Goal: Find specific page/section

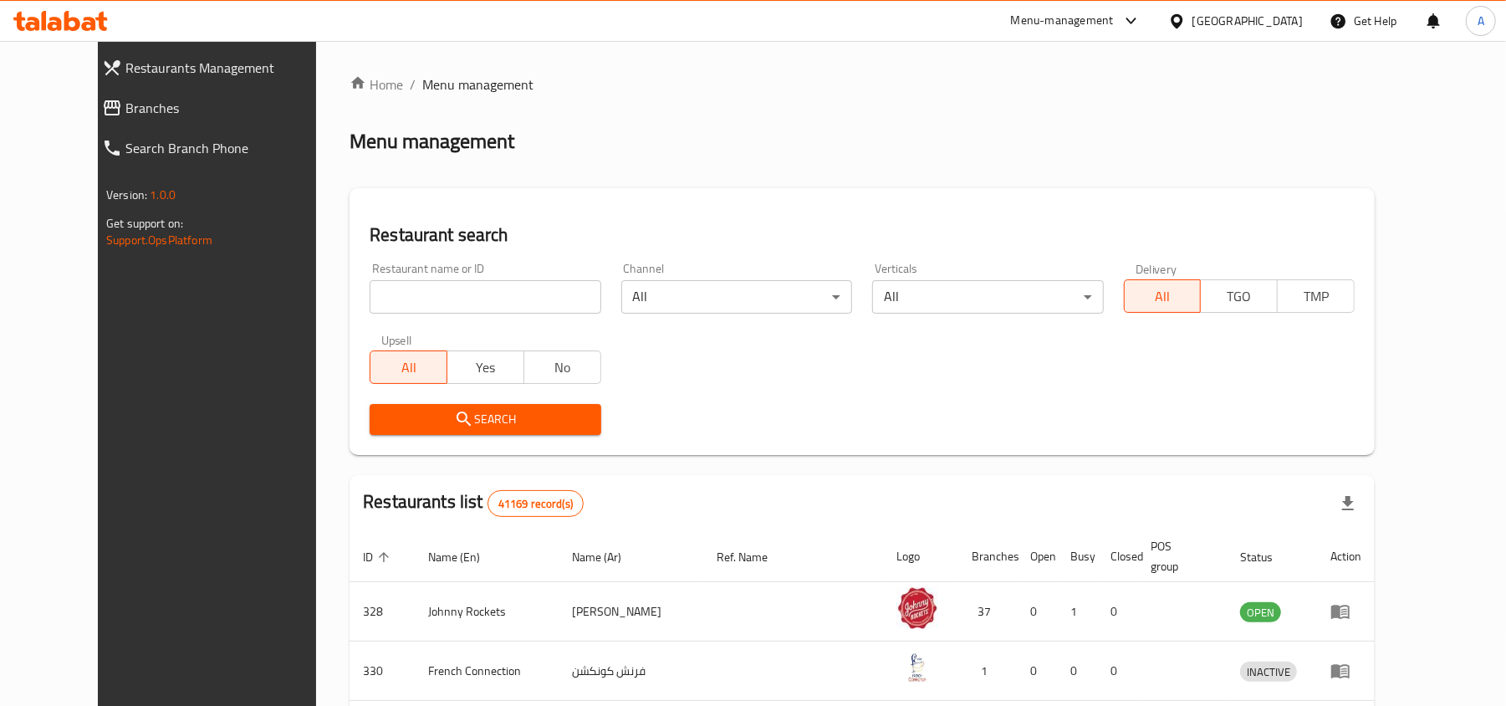
click at [546, 304] on input "search" at bounding box center [484, 296] width 231 height 33
paste input "21116"
type input "21116"
click button "Search" at bounding box center [484, 419] width 231 height 31
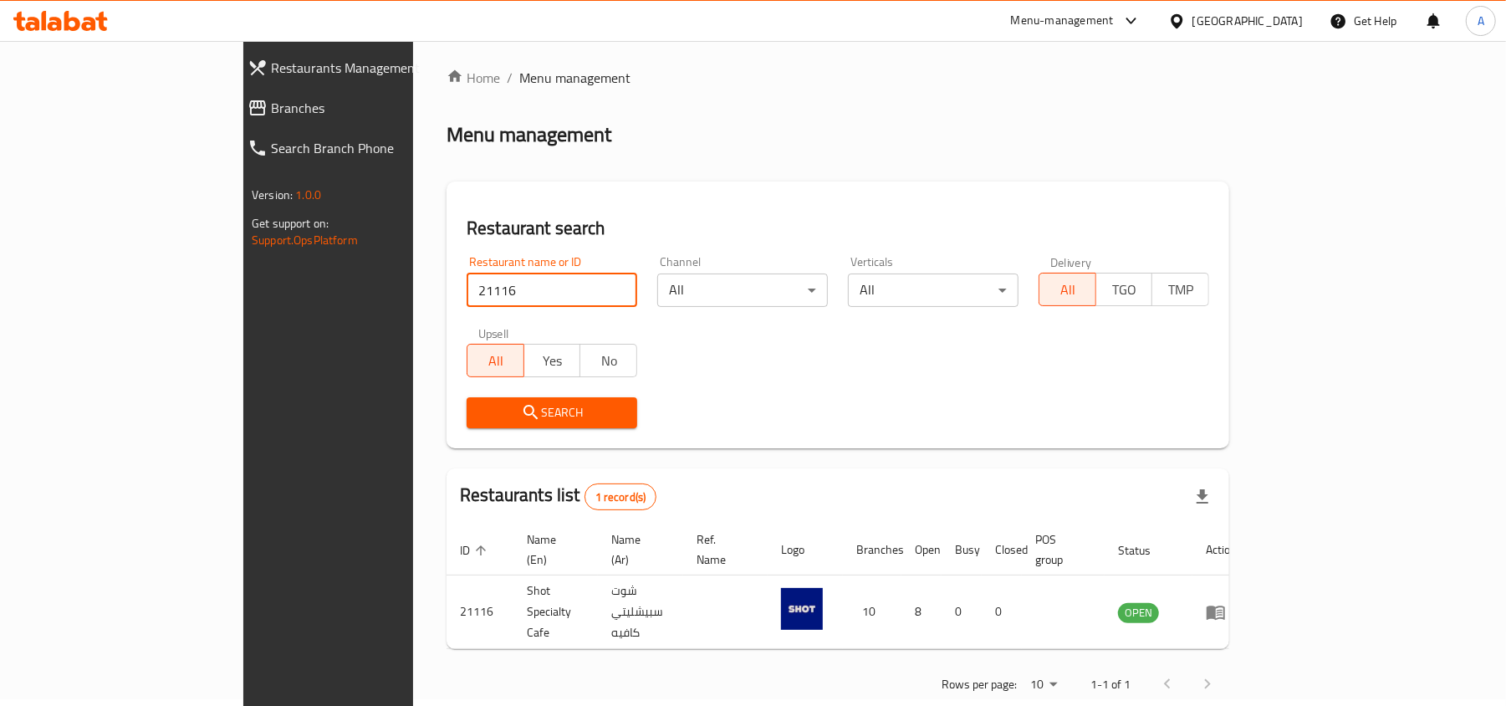
scroll to position [8, 0]
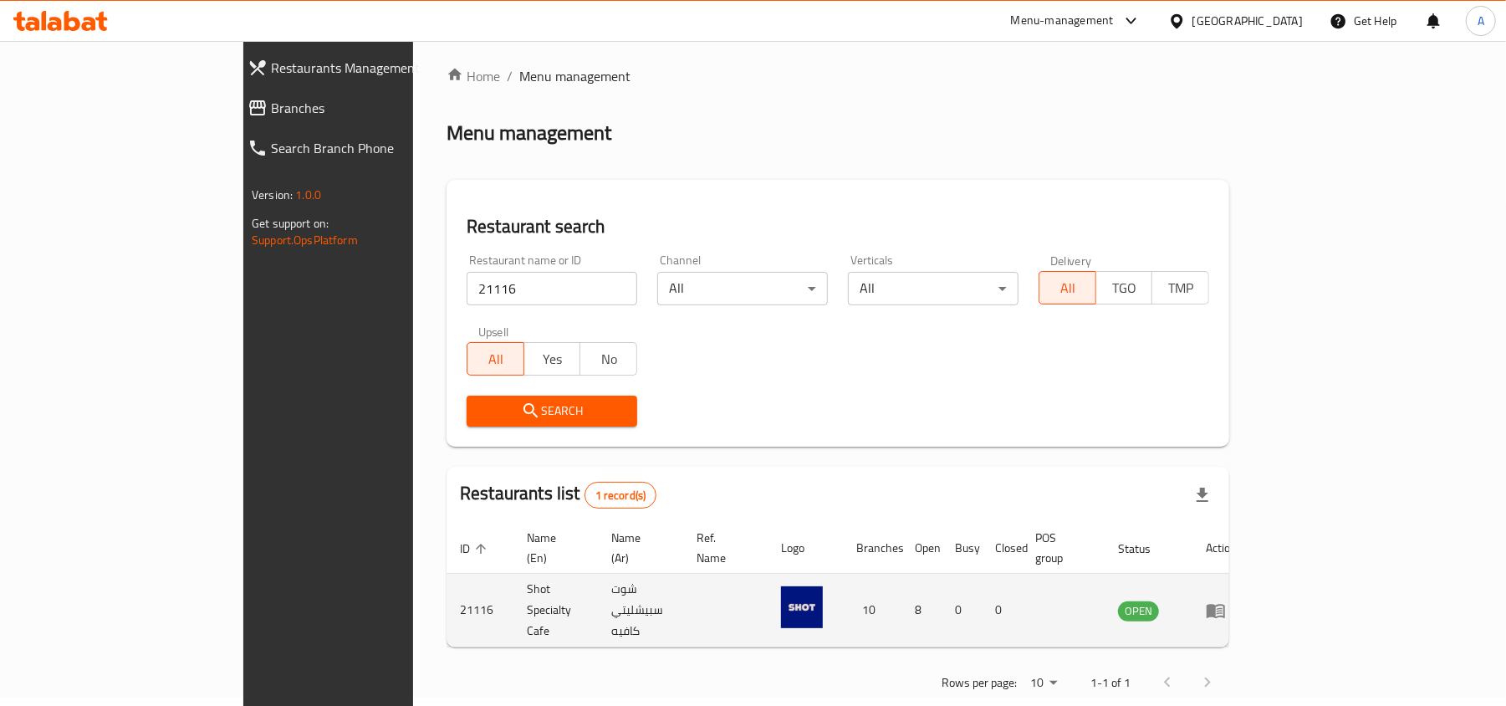
click at [1250, 602] on td "enhanced table" at bounding box center [1221, 610] width 58 height 74
click at [1225, 604] on icon "enhanced table" at bounding box center [1215, 611] width 18 height 14
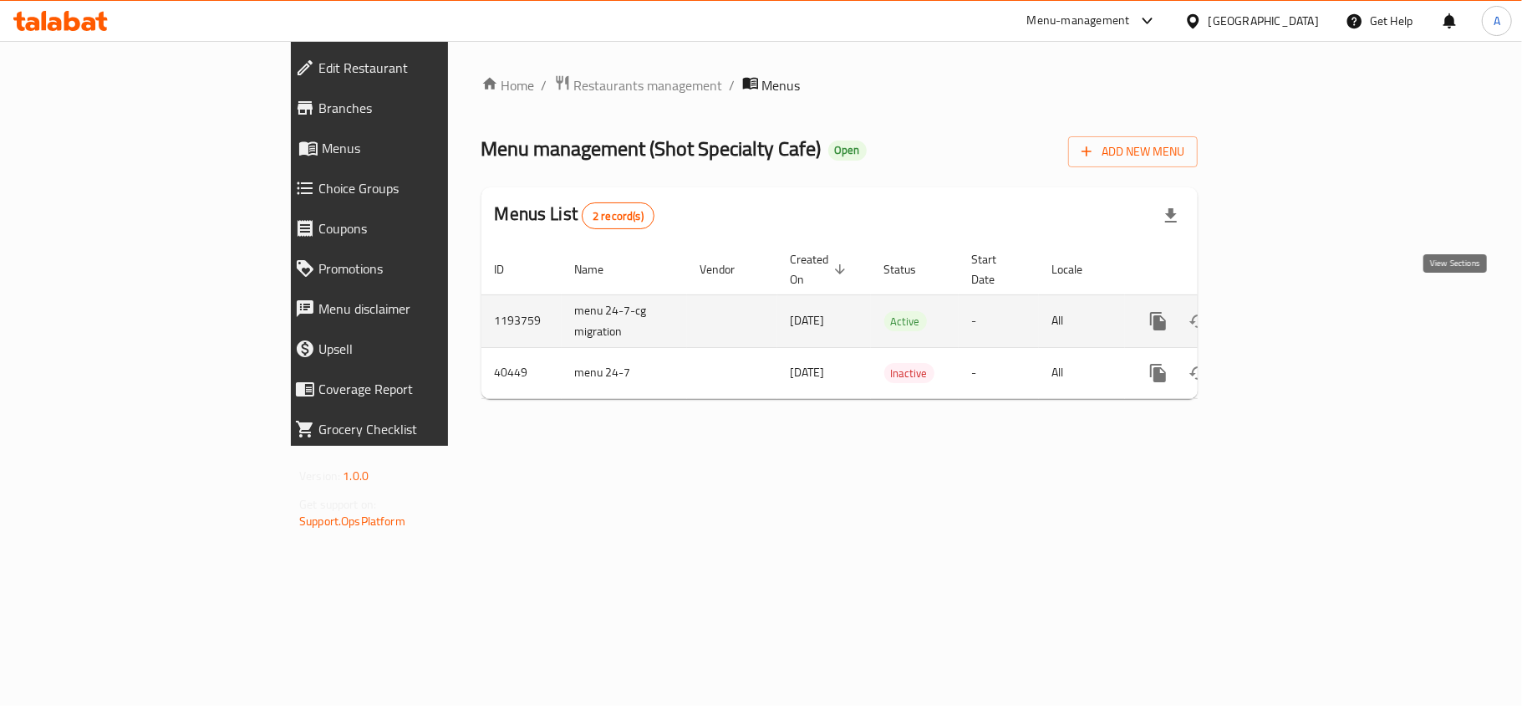
click at [1299, 314] on link "enhanced table" at bounding box center [1279, 321] width 40 height 40
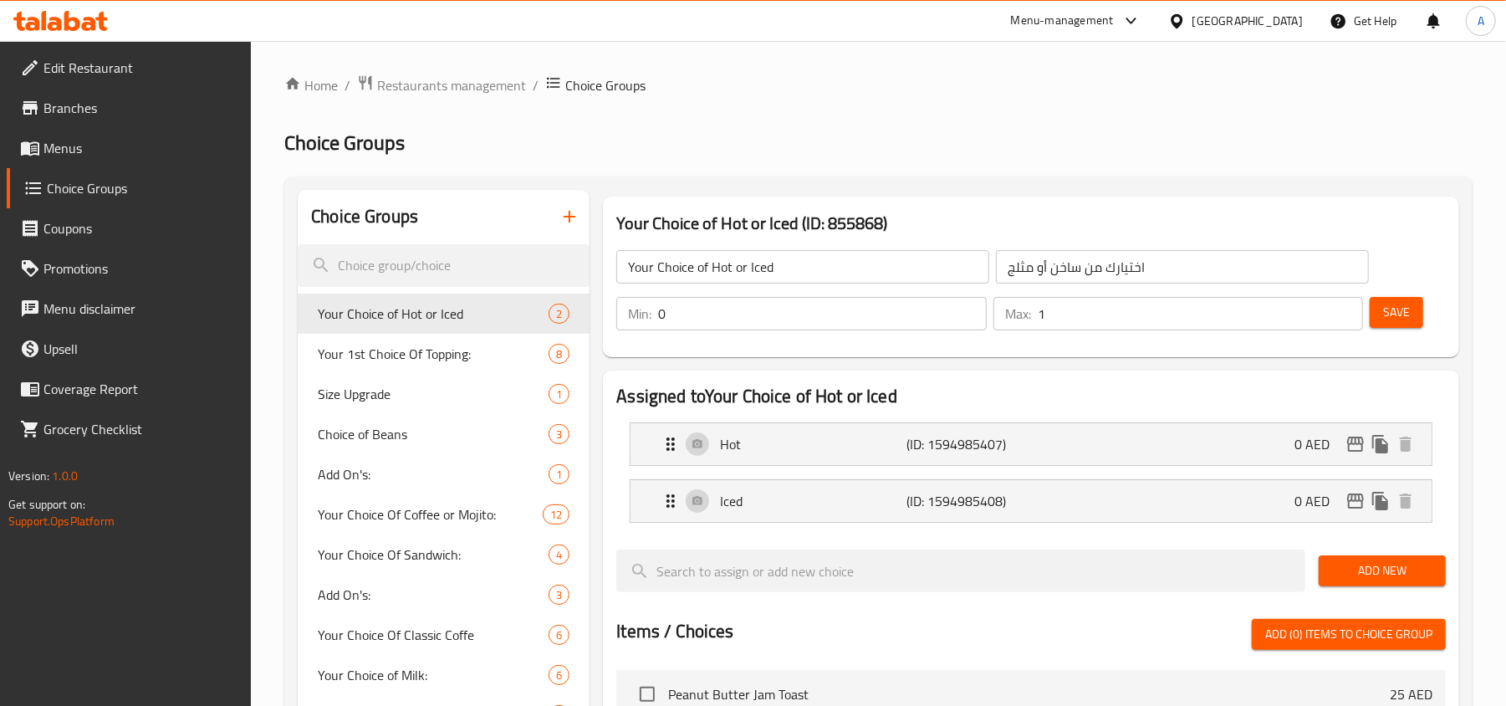
click at [18, 18] on icon at bounding box center [19, 21] width 12 height 19
